Goal: Task Accomplishment & Management: Manage account settings

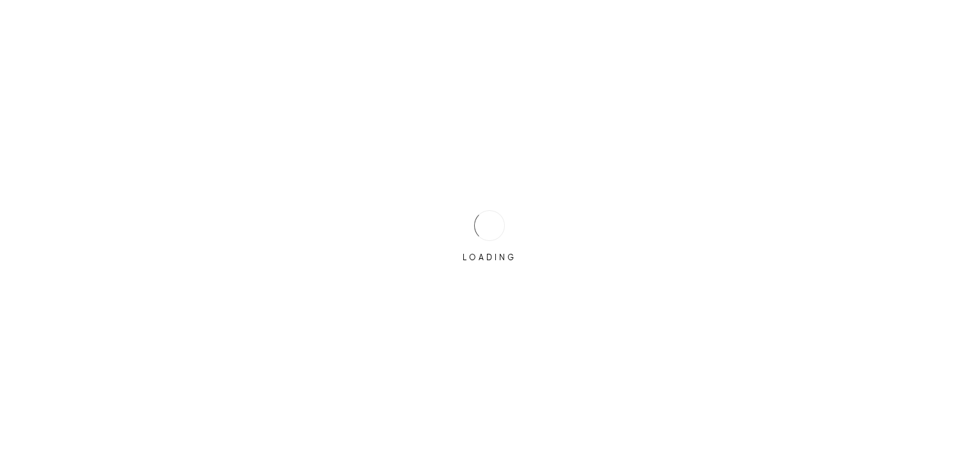
click at [418, 226] on div "LOADING" at bounding box center [489, 236] width 979 height 473
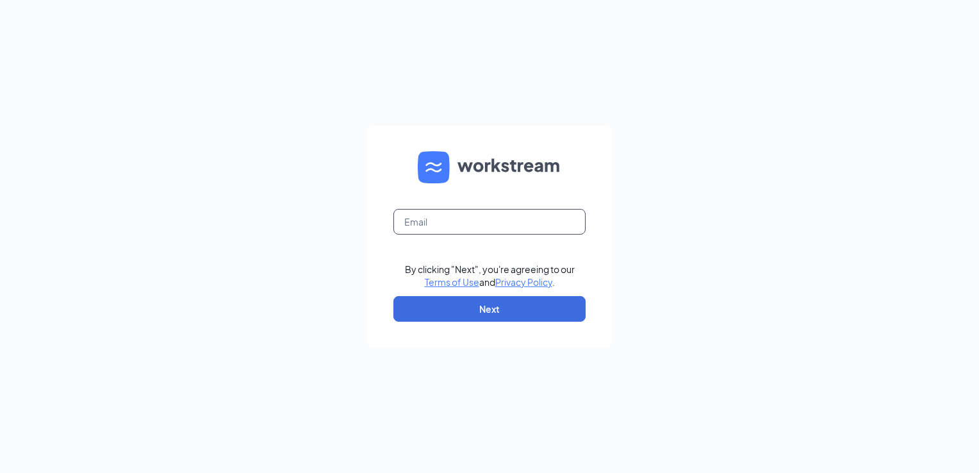
click at [431, 227] on input "text" at bounding box center [489, 222] width 192 height 26
type input "[PERSON_NAME][EMAIL_ADDRESS][DOMAIN_NAME]"
click at [463, 301] on button "Next" at bounding box center [489, 309] width 192 height 26
